Goal: Information Seeking & Learning: Learn about a topic

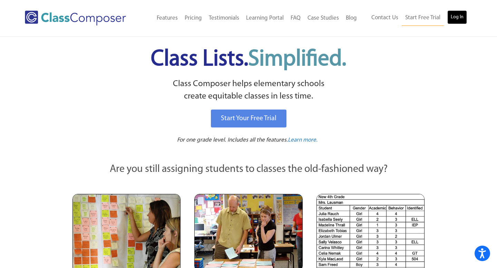
click at [455, 17] on link "Log In" at bounding box center [457, 17] width 20 height 14
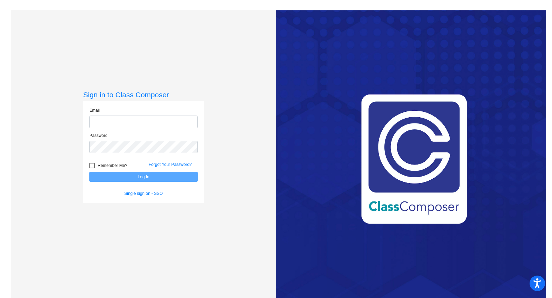
click at [183, 122] on input "email" at bounding box center [143, 122] width 108 height 13
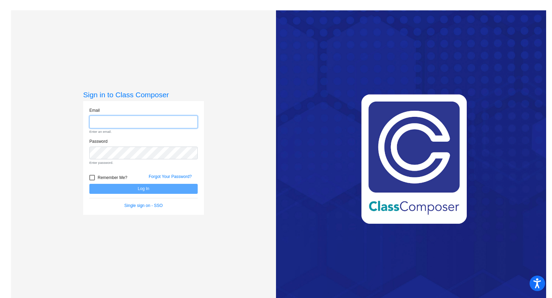
type input "[PERSON_NAME][EMAIL_ADDRESS][DOMAIN_NAME]"
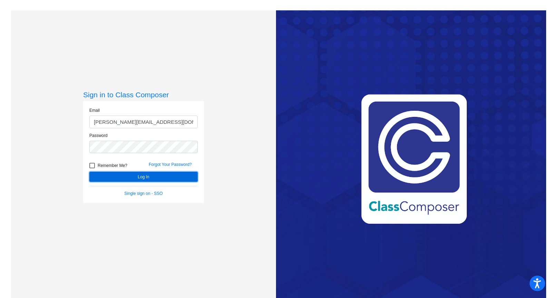
click at [167, 174] on button "Log In" at bounding box center [143, 177] width 108 height 10
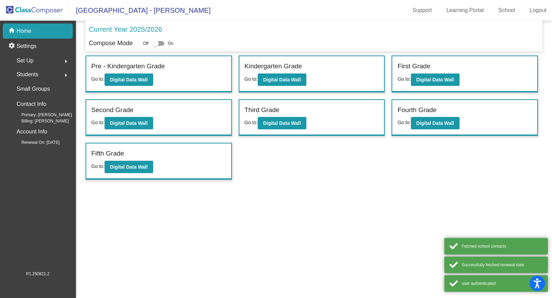
click at [54, 73] on div "Students arrow_right" at bounding box center [40, 75] width 66 height 14
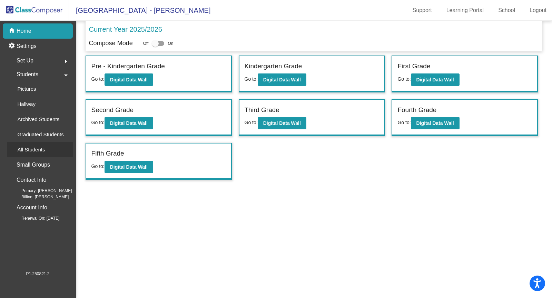
click at [41, 152] on p "All Students" at bounding box center [31, 150] width 28 height 8
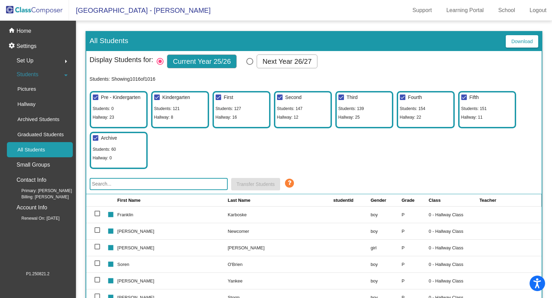
click at [144, 185] on input "text" at bounding box center [159, 184] width 138 height 12
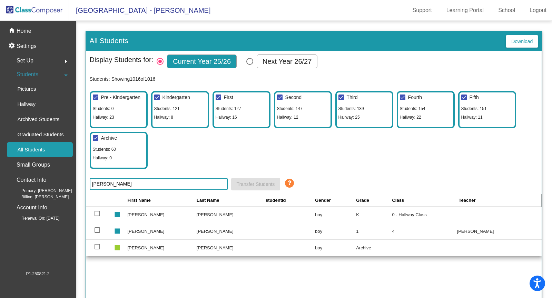
type input "[PERSON_NAME]"
click at [213, 213] on td "[PERSON_NAME]" at bounding box center [231, 214] width 69 height 17
click at [28, 106] on p "Hallway" at bounding box center [26, 104] width 18 height 8
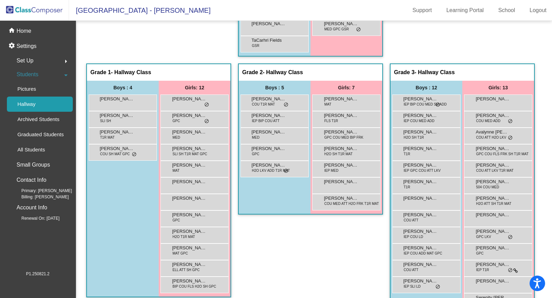
scroll to position [212, 0]
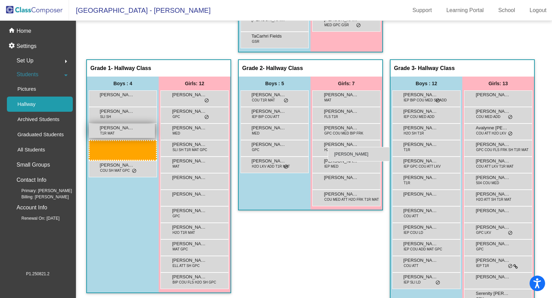
drag, startPoint x: 210, startPoint y: 131, endPoint x: 327, endPoint y: 144, distance: 117.0
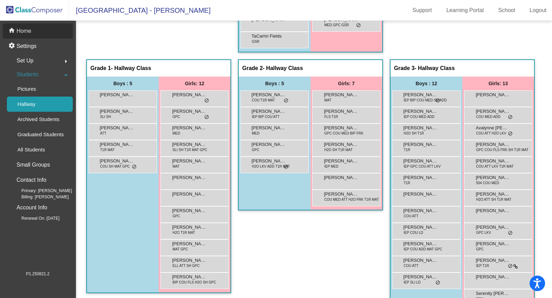
click at [28, 30] on p "Home" at bounding box center [24, 31] width 15 height 8
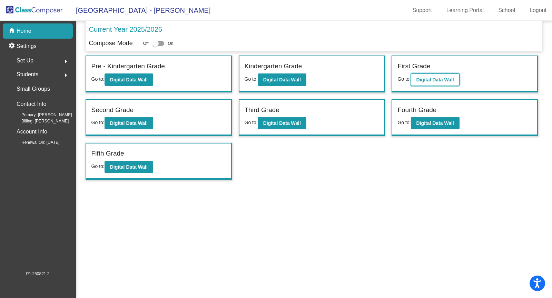
click at [437, 77] on b "Digital Data Wall" at bounding box center [435, 80] width 38 height 6
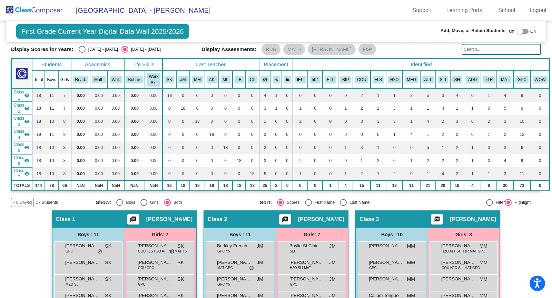
scroll to position [23, 0]
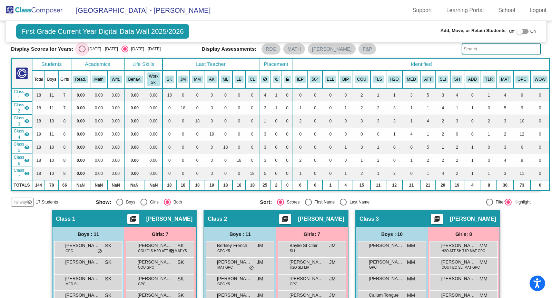
click at [80, 46] on div "Select an option" at bounding box center [82, 49] width 7 height 7
click at [82, 52] on input "[DATE] - [DATE]" at bounding box center [82, 52] width 0 height 0
radio input "true"
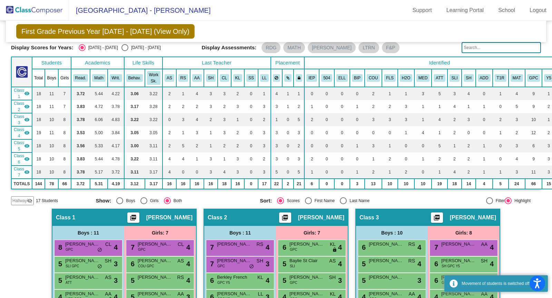
click at [30, 198] on mat-icon "visibility_off" at bounding box center [30, 201] width 6 height 6
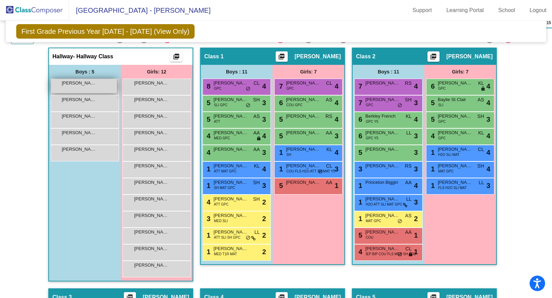
scroll to position [185, 0]
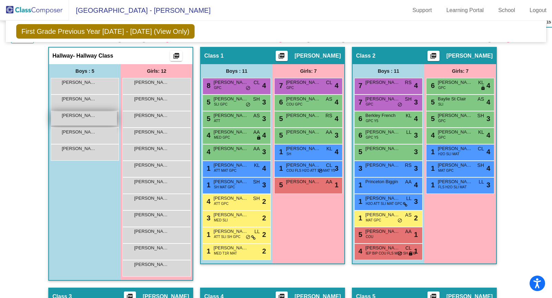
click at [85, 114] on span "[PERSON_NAME]" at bounding box center [79, 115] width 34 height 7
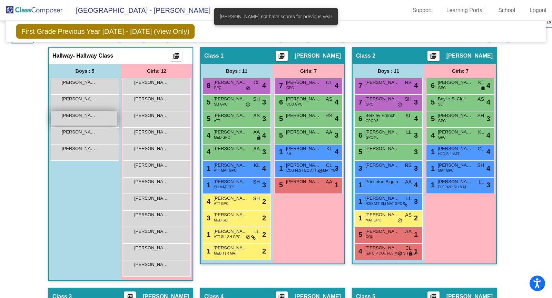
click at [85, 114] on span "[PERSON_NAME]" at bounding box center [79, 115] width 34 height 7
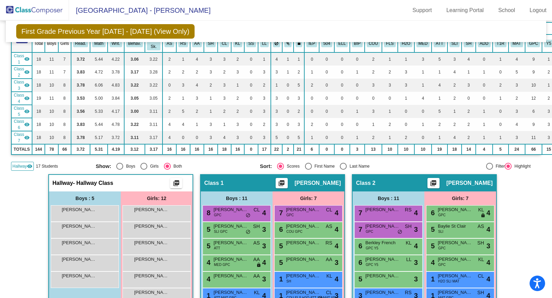
scroll to position [27, 0]
